Goal: Task Accomplishment & Management: Manage account settings

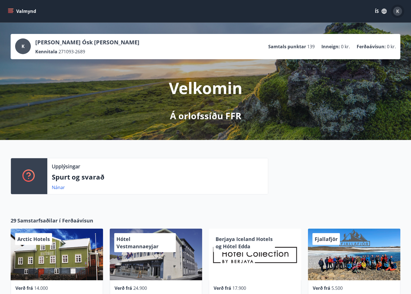
click at [397, 11] on span "K" at bounding box center [397, 11] width 3 height 6
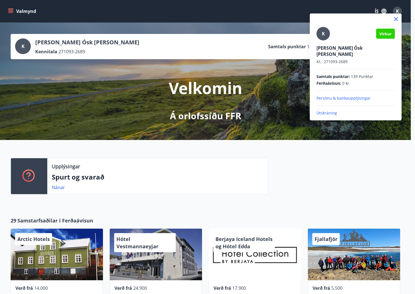
click at [324, 110] on p "Útskráning" at bounding box center [356, 113] width 78 height 6
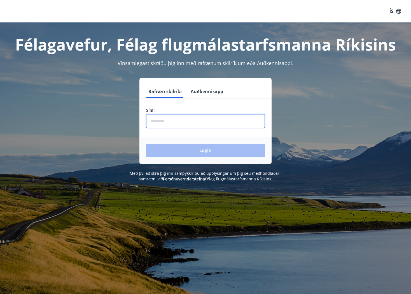
click at [180, 124] on input "phone" at bounding box center [205, 121] width 119 height 14
type input "********"
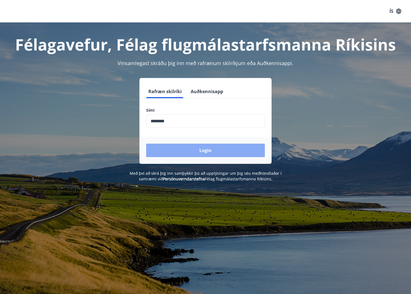
click at [192, 152] on button "Login" at bounding box center [205, 149] width 119 height 13
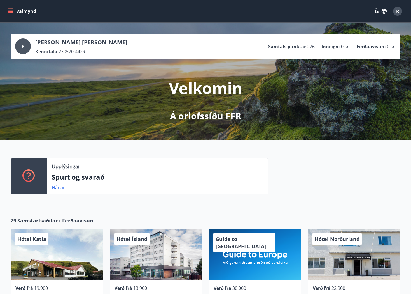
click at [13, 10] on icon "menu" at bounding box center [11, 11] width 6 height 6
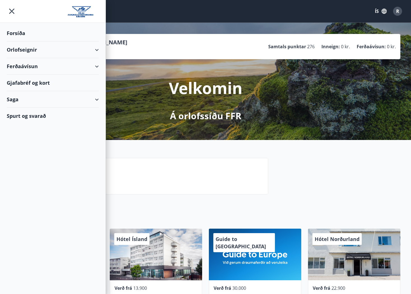
click at [21, 49] on div "Orlofseignir" at bounding box center [53, 49] width 92 height 17
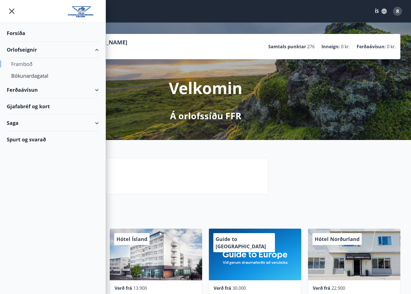
click at [22, 64] on div "Framboð" at bounding box center [52, 64] width 83 height 12
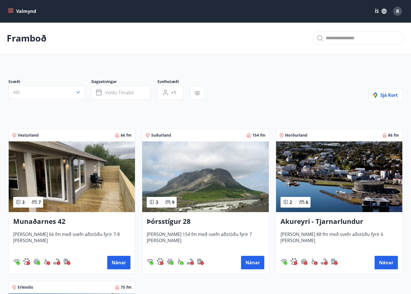
click at [10, 8] on button "Valmynd" at bounding box center [23, 11] width 32 height 10
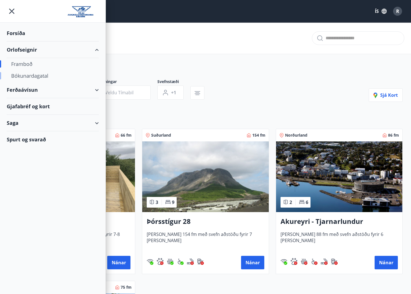
click at [17, 76] on div "Bókunardagatal" at bounding box center [52, 76] width 83 height 12
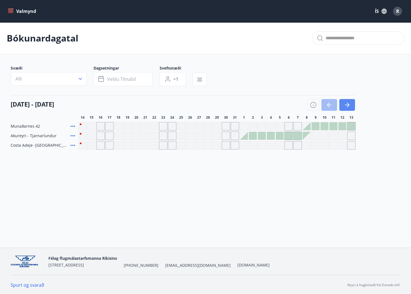
click at [352, 103] on button "button" at bounding box center [348, 105] width 16 height 12
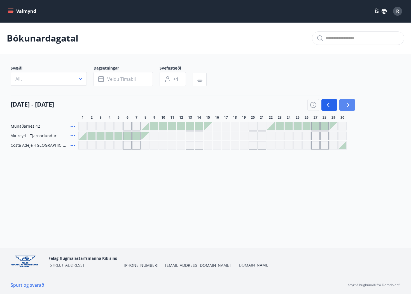
click at [352, 103] on button "button" at bounding box center [348, 105] width 16 height 12
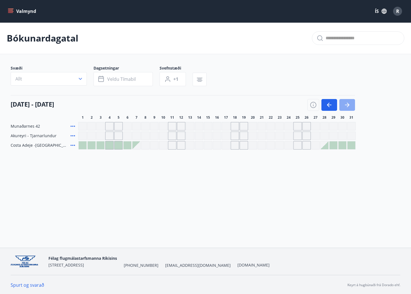
click at [352, 103] on button "button" at bounding box center [348, 105] width 16 height 12
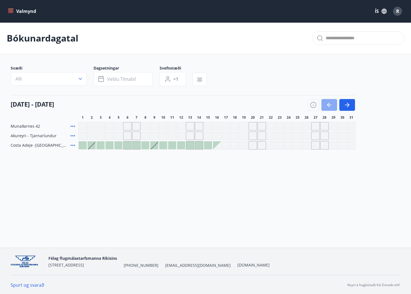
click at [330, 104] on icon "button" at bounding box center [329, 104] width 4 height 1
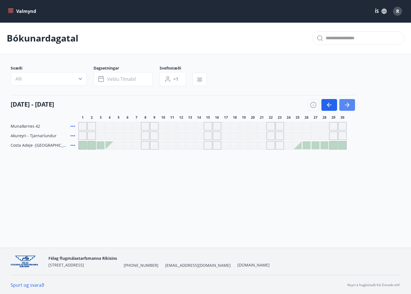
click at [345, 105] on icon "button" at bounding box center [347, 104] width 4 height 1
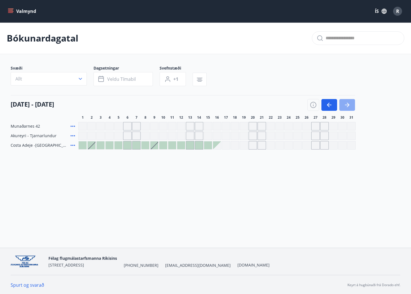
click at [349, 106] on icon "button" at bounding box center [347, 104] width 7 height 7
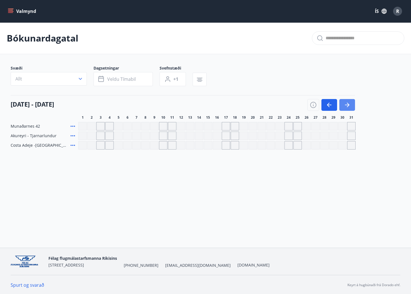
click at [349, 106] on icon "button" at bounding box center [347, 104] width 7 height 7
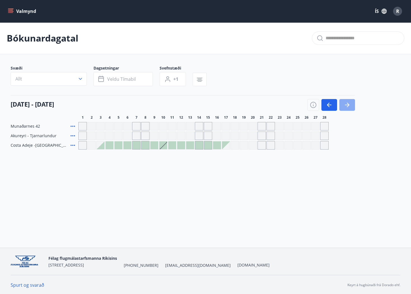
click at [349, 106] on icon "button" at bounding box center [347, 104] width 7 height 7
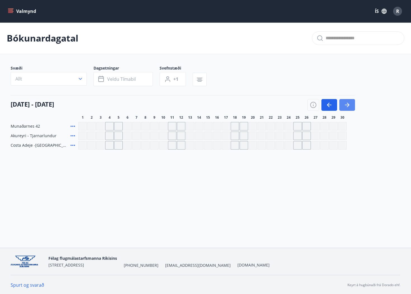
click at [349, 106] on icon "button" at bounding box center [347, 104] width 7 height 7
click at [350, 104] on icon "button" at bounding box center [347, 104] width 7 height 7
click at [77, 178] on div "Valmynd ÍS R Bókunardagatal Svæði Allt Dagsetningar Veldu tímabil Svefnstæði +1…" at bounding box center [205, 123] width 411 height 247
click at [9, 9] on icon "menu" at bounding box center [11, 9] width 6 height 1
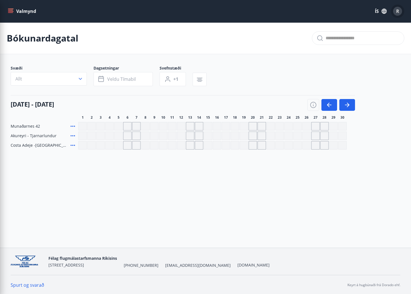
click at [399, 10] on span "R" at bounding box center [397, 11] width 3 height 6
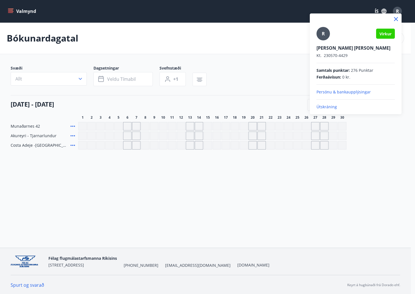
click at [322, 107] on p "Útskráning" at bounding box center [356, 107] width 78 height 6
